Goal: Entertainment & Leisure: Consume media (video, audio)

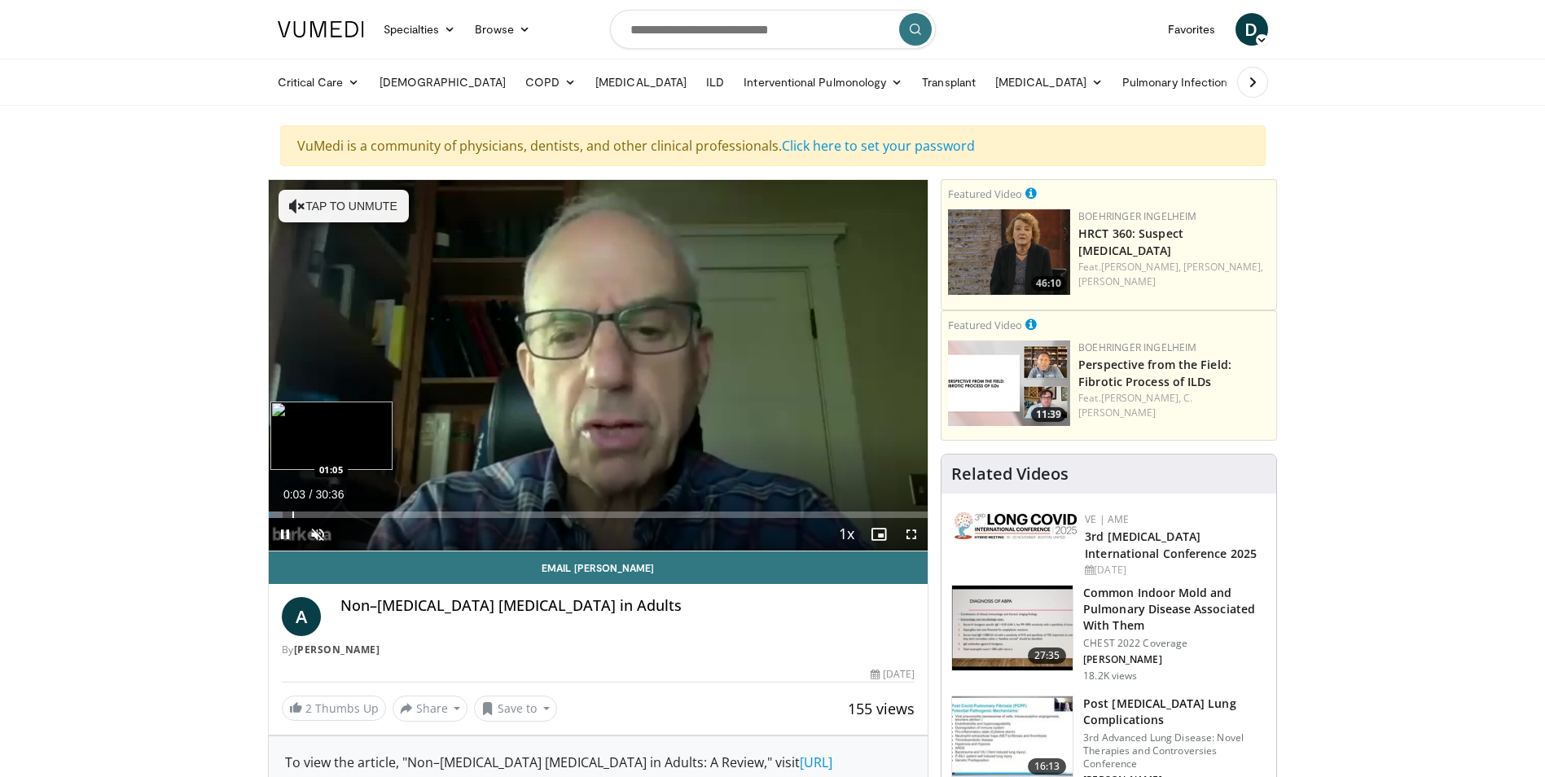
click at [289, 510] on div "Loaded : 2.16% 00:03 01:05" at bounding box center [598, 509] width 659 height 15
click at [309, 515] on div "Progress Bar" at bounding box center [310, 514] width 2 height 7
click at [327, 514] on div "Progress Bar" at bounding box center [328, 514] width 2 height 7
click at [357, 512] on div "Progress Bar" at bounding box center [358, 514] width 2 height 7
click at [387, 511] on div "Progress Bar" at bounding box center [387, 514] width 2 height 7
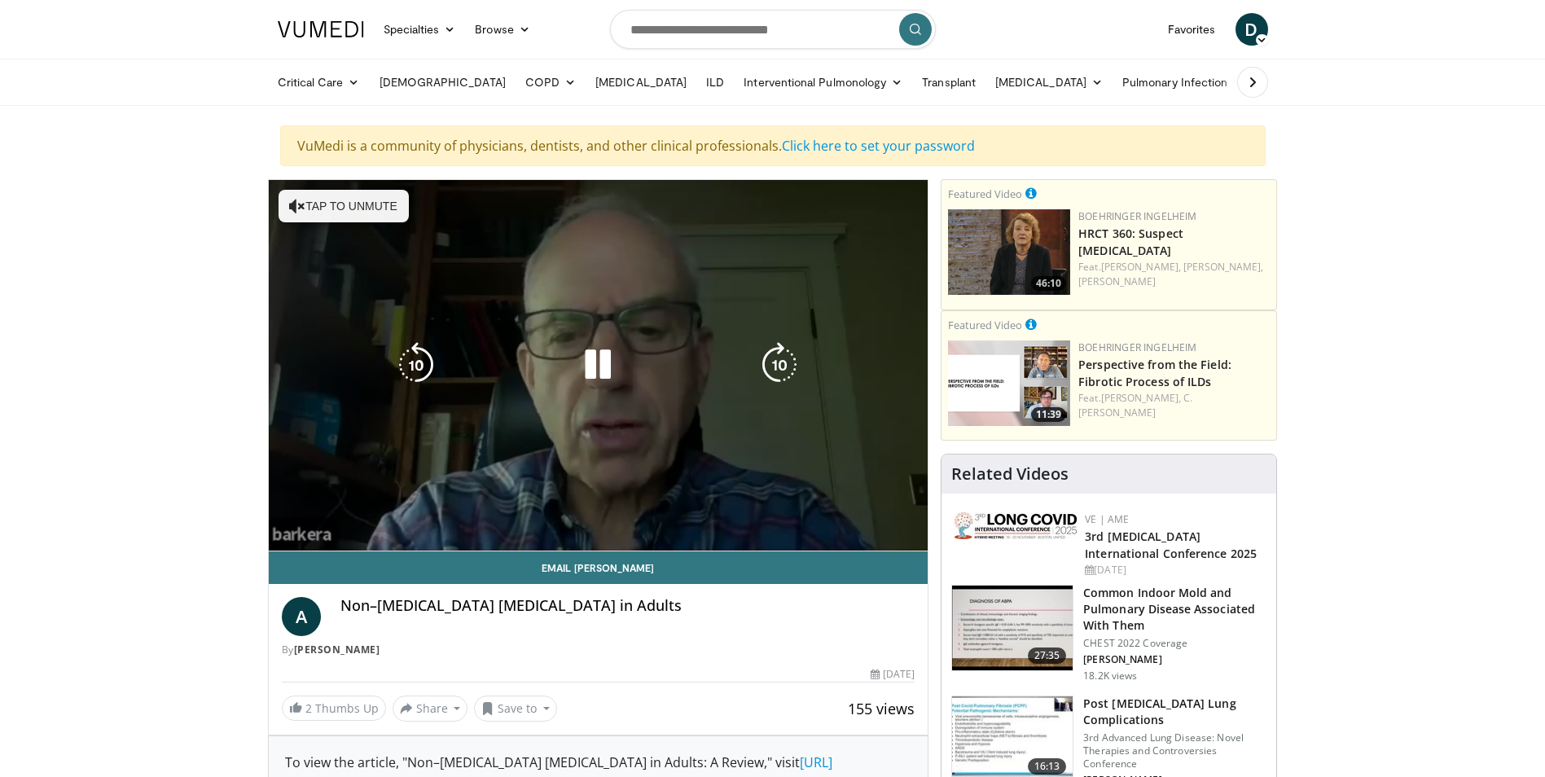
click at [478, 510] on video-js "**********" at bounding box center [598, 365] width 659 height 371
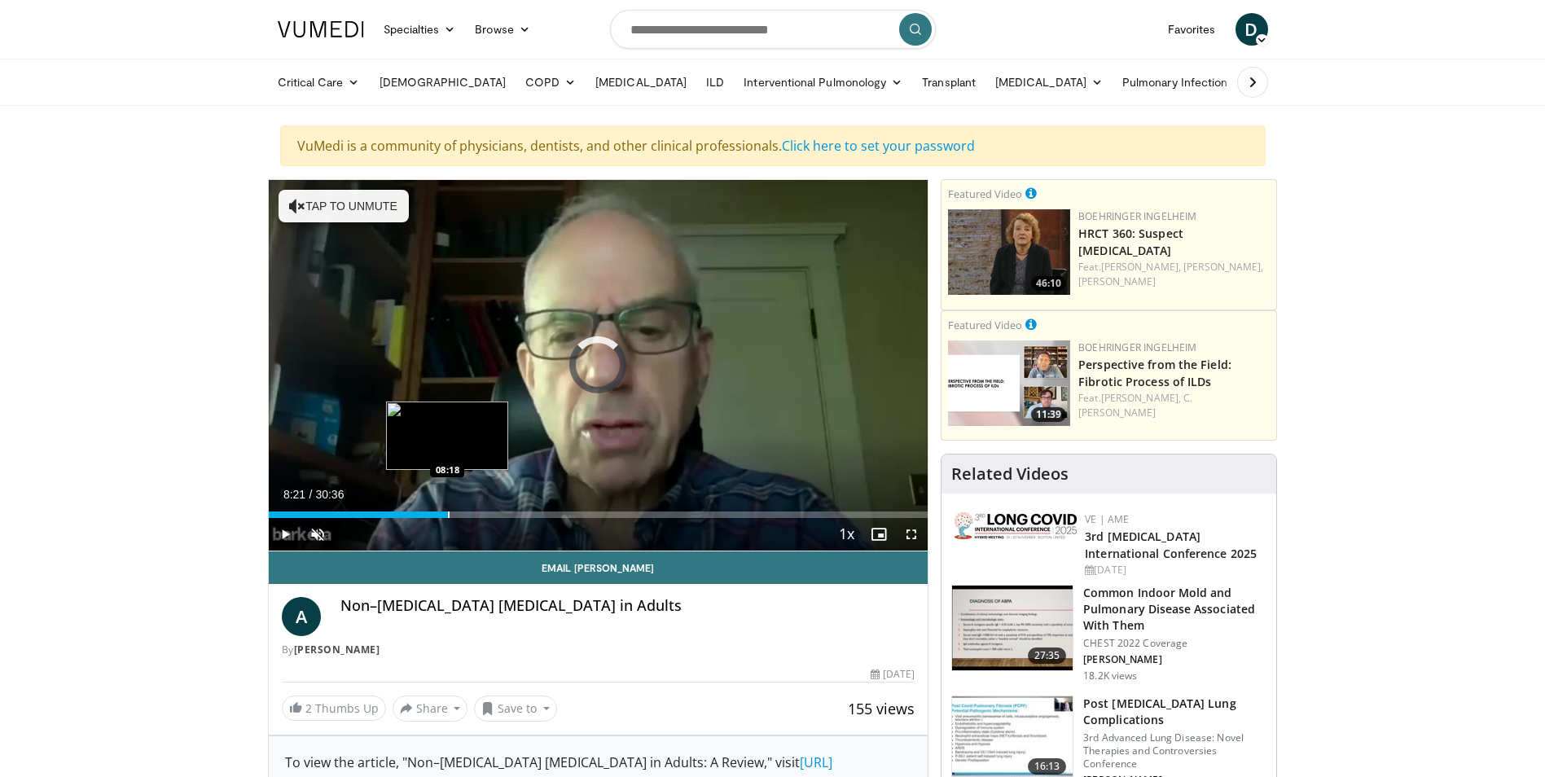
click at [448, 512] on div "Progress Bar" at bounding box center [449, 514] width 2 height 7
click at [498, 511] on div "Progress Bar" at bounding box center [499, 514] width 2 height 7
